Goal: Information Seeking & Learning: Learn about a topic

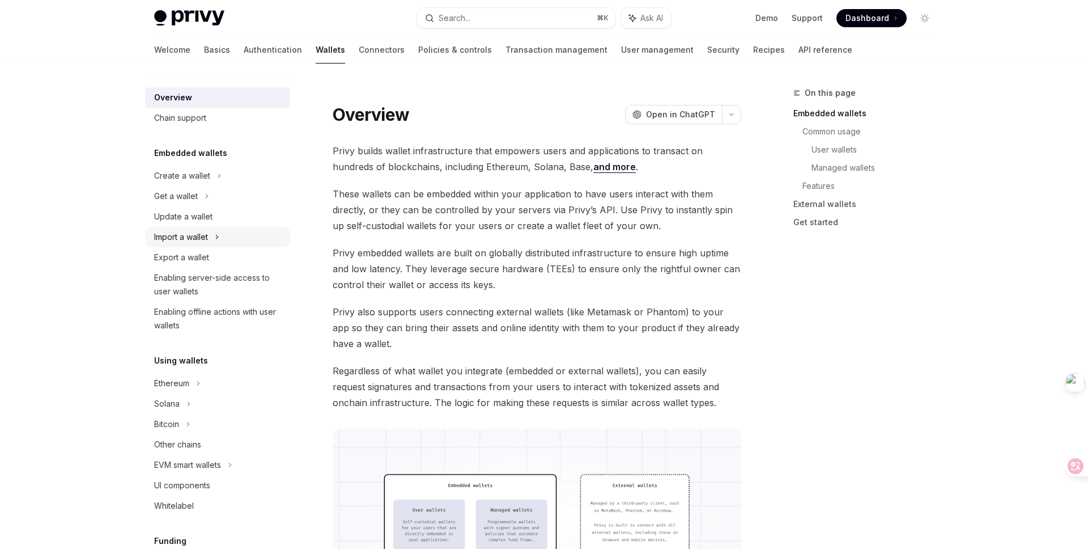
click at [222, 235] on div "Import a wallet" at bounding box center [217, 237] width 145 height 20
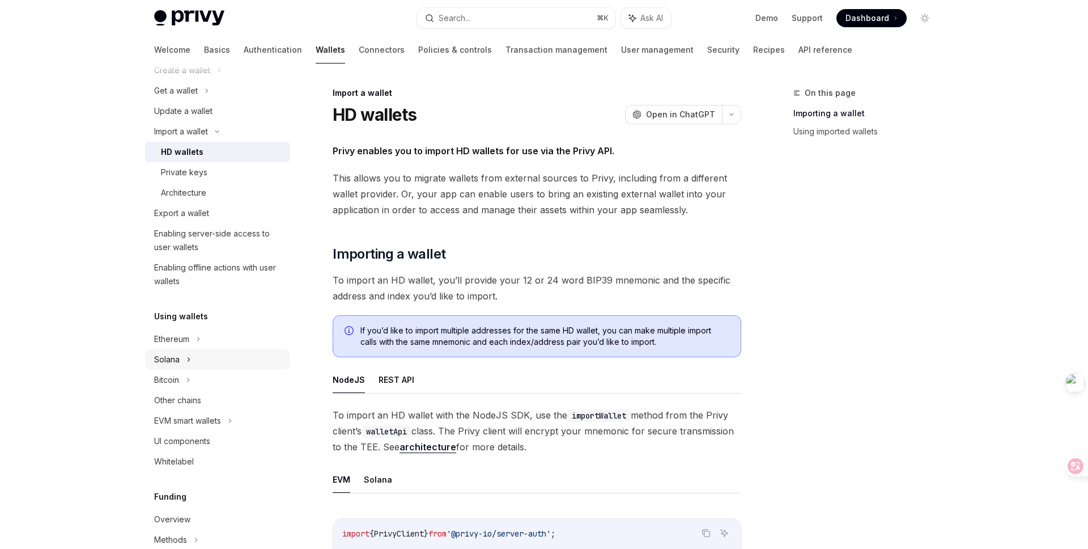
scroll to position [117, 0]
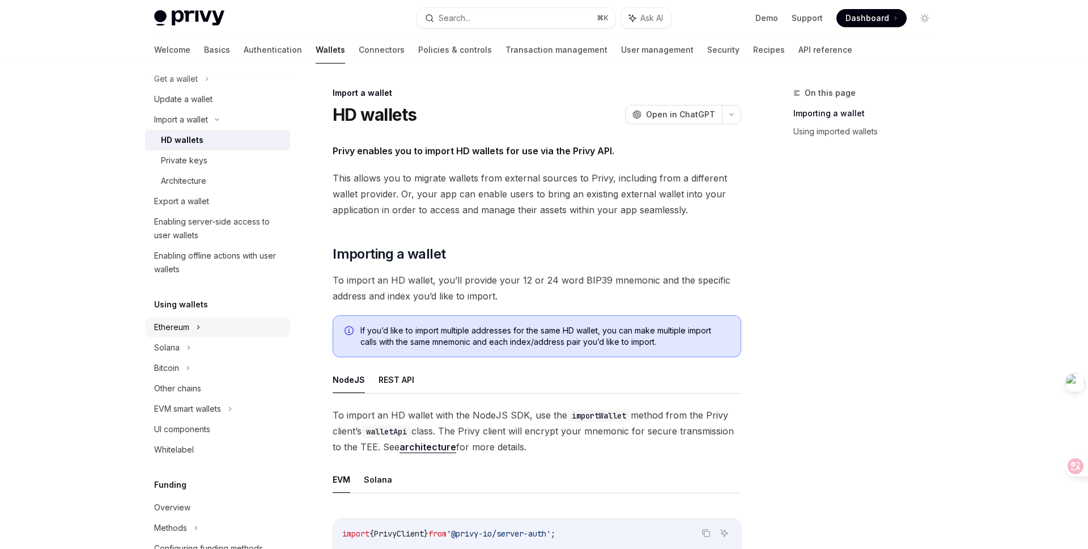
click at [202, 326] on div "Ethereum" at bounding box center [217, 327] width 145 height 20
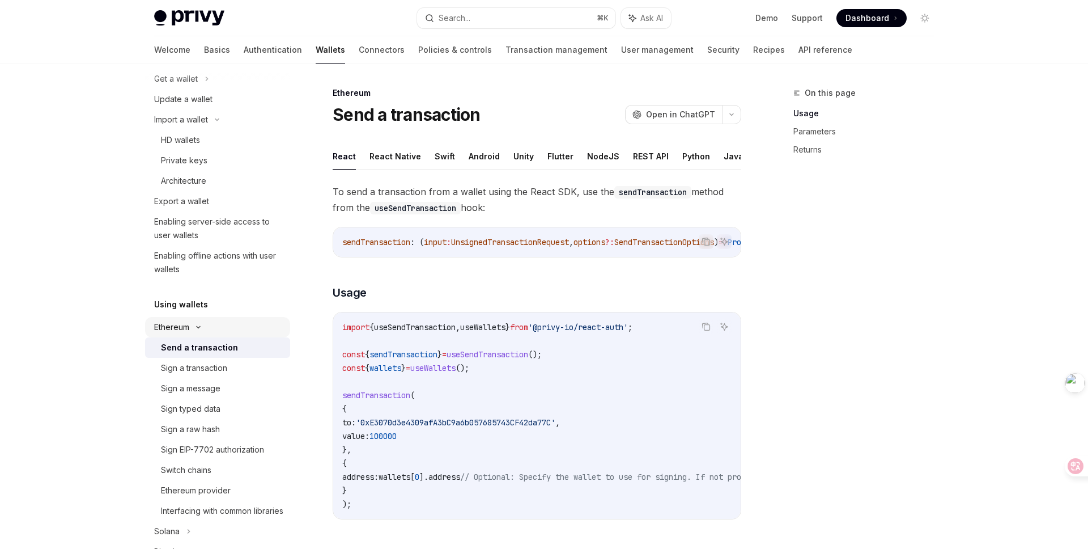
click at [202, 326] on icon at bounding box center [199, 327] width 14 height 5
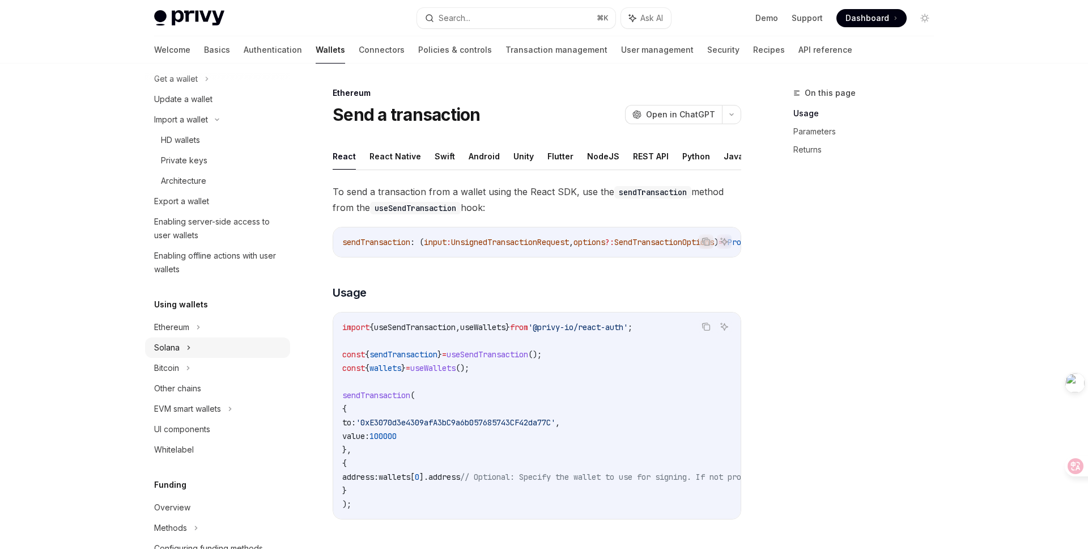
click at [188, 342] on icon at bounding box center [189, 348] width 5 height 14
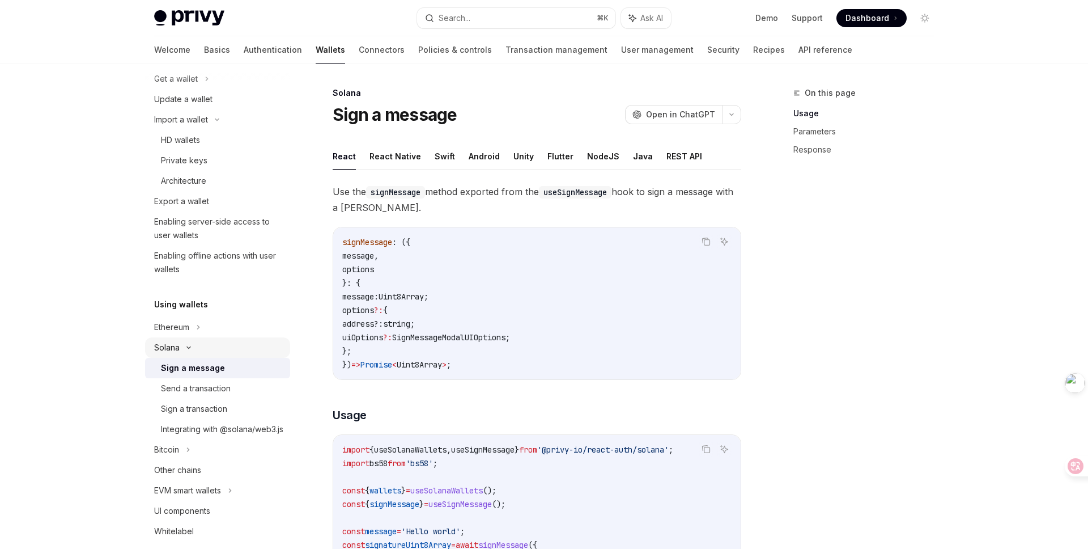
click at [188, 342] on div "Solana" at bounding box center [217, 347] width 145 height 20
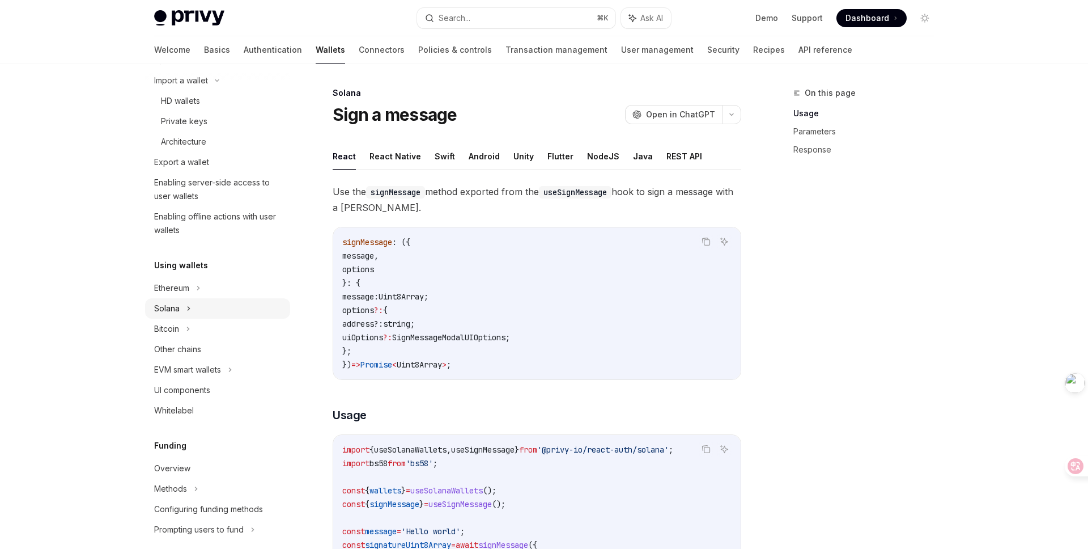
scroll to position [169, 0]
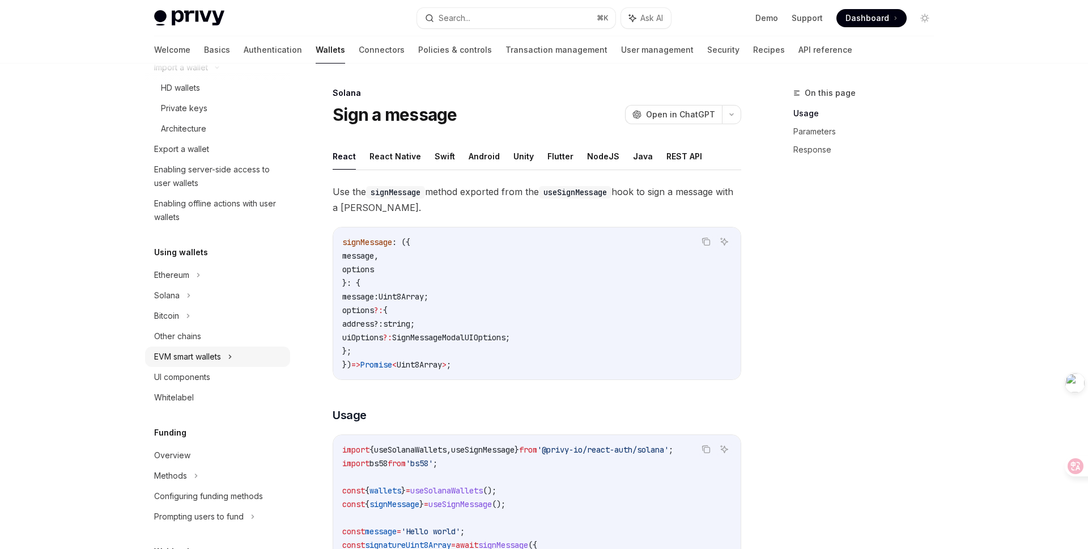
click at [235, 361] on div "EVM smart wallets" at bounding box center [217, 356] width 145 height 20
type textarea "*"
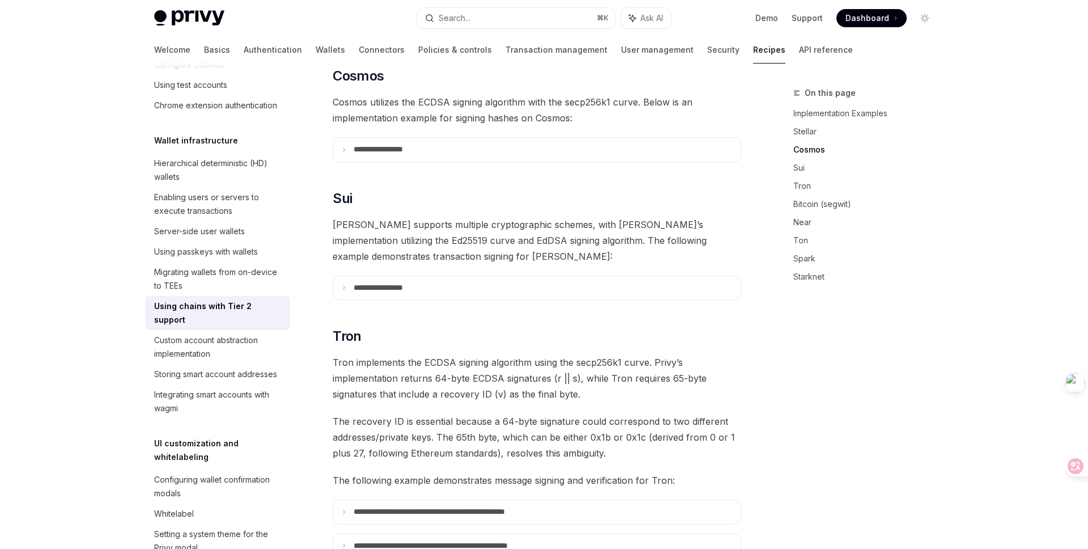
scroll to position [469, 0]
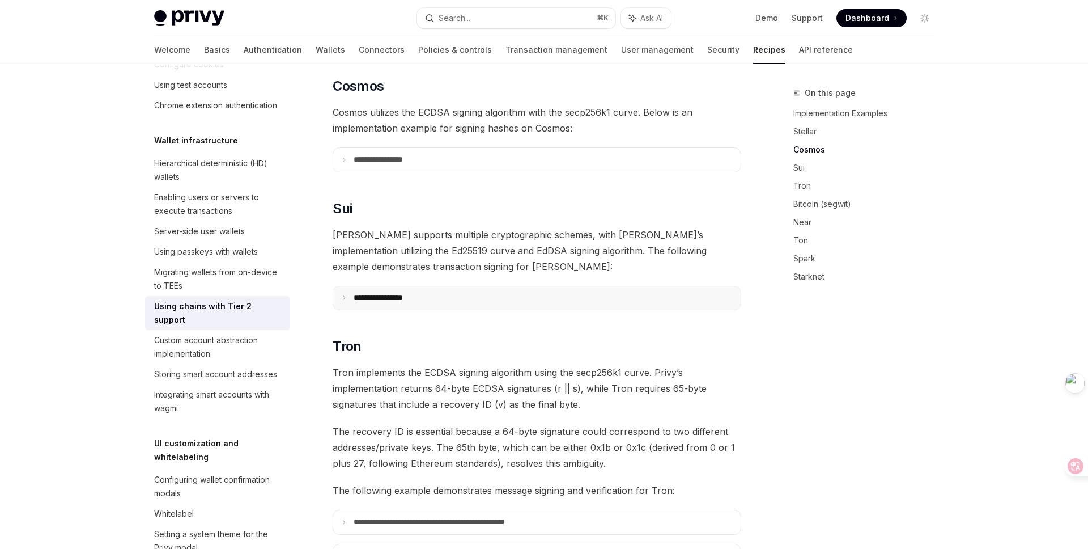
click at [398, 293] on p "**********" at bounding box center [392, 298] width 77 height 10
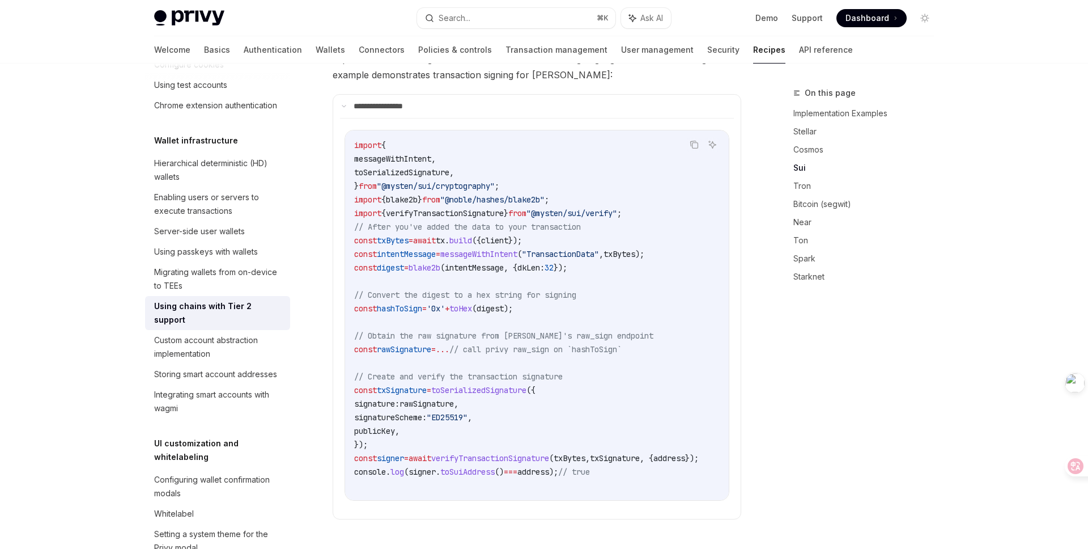
scroll to position [663, 0]
